Goal: Task Accomplishment & Management: Use online tool/utility

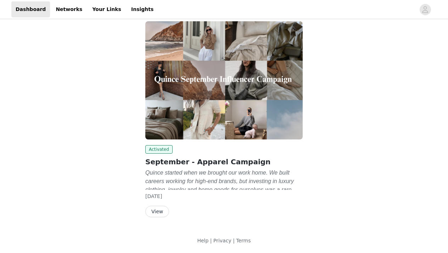
scroll to position [41, 0]
click at [159, 214] on button "View" at bounding box center [157, 211] width 24 height 11
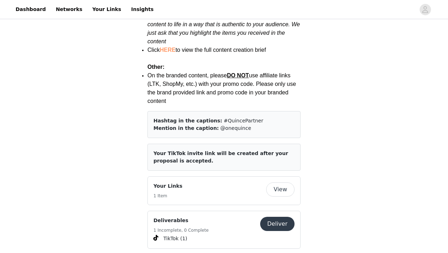
scroll to position [992, 0]
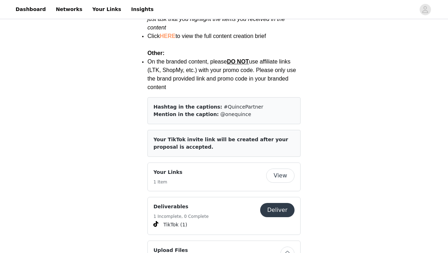
click at [277, 203] on button "Deliver" at bounding box center [277, 210] width 34 height 14
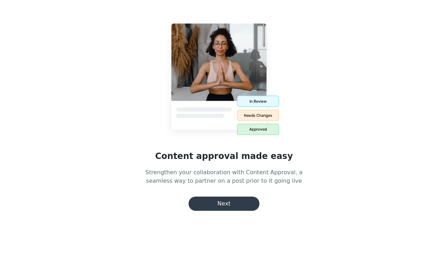
click at [239, 208] on button "Next" at bounding box center [224, 203] width 71 height 14
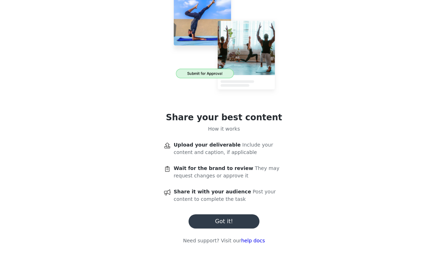
scroll to position [39, 0]
click at [238, 217] on button "Got it!" at bounding box center [224, 221] width 71 height 14
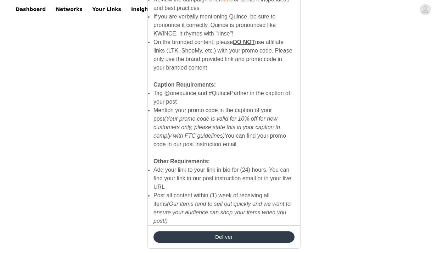
scroll to position [489, 0]
click at [196, 230] on button "Deliver" at bounding box center [224, 235] width 141 height 11
